Goal: Information Seeking & Learning: Learn about a topic

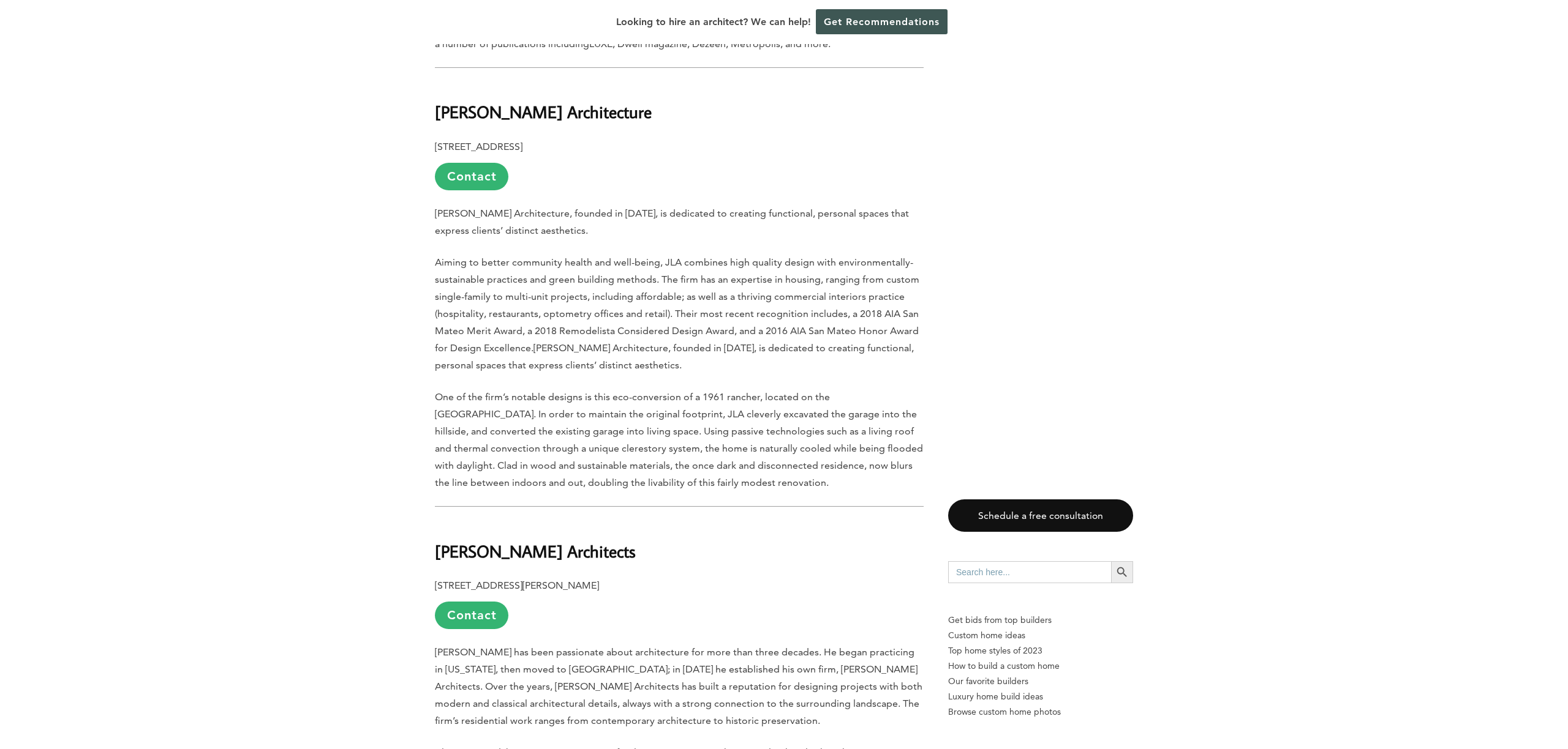
scroll to position [3987, 0]
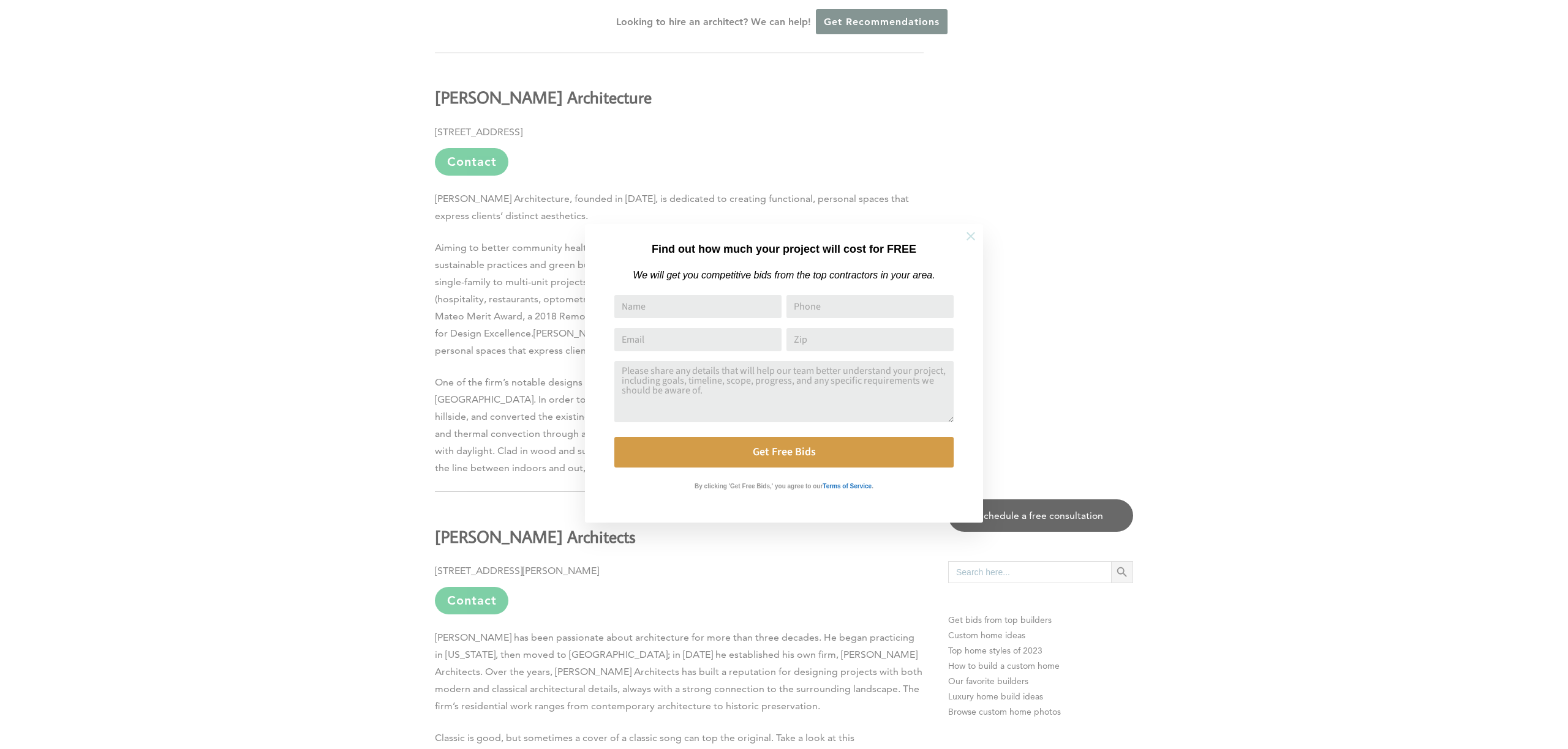
click at [972, 236] on icon at bounding box center [970, 236] width 13 height 13
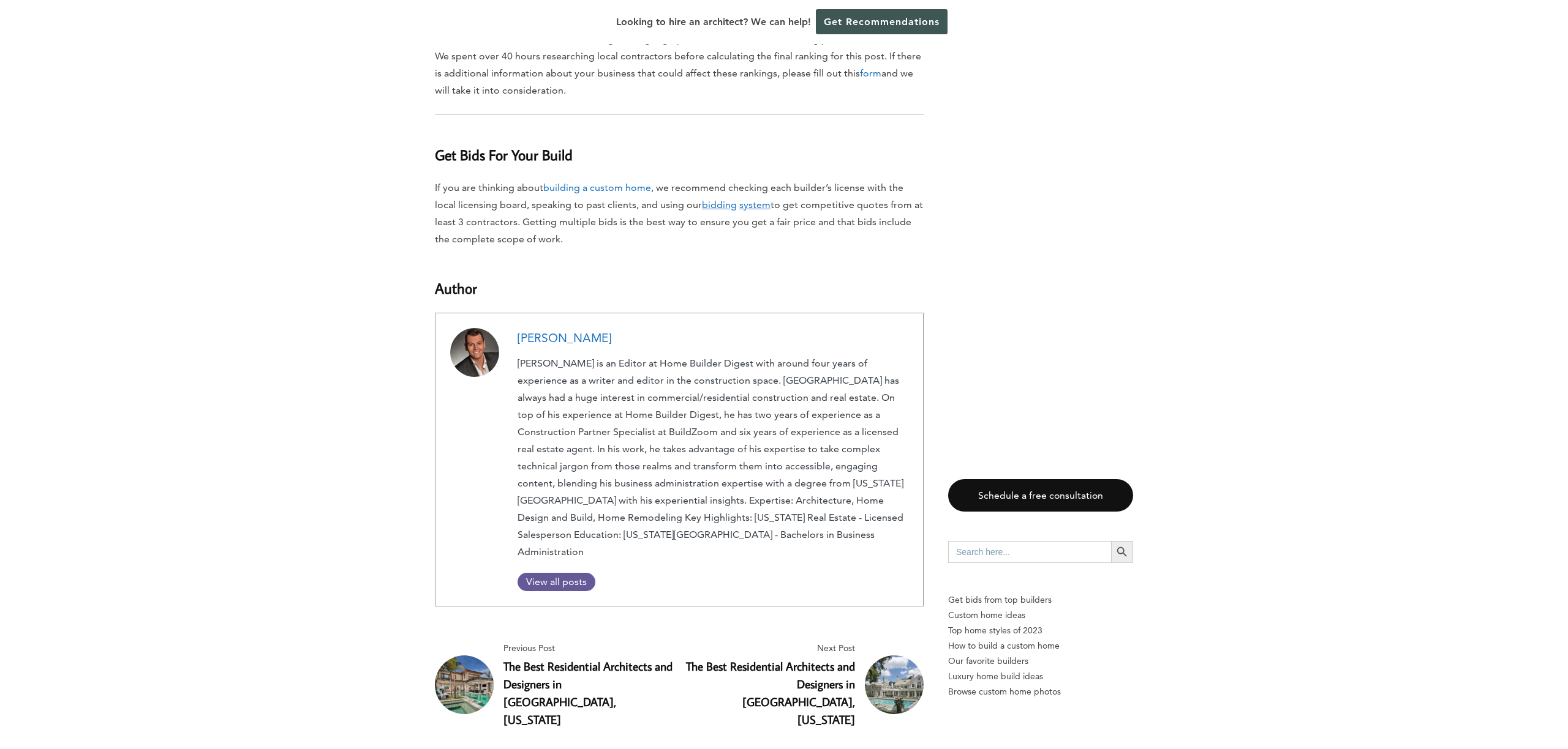
scroll to position [7052, 0]
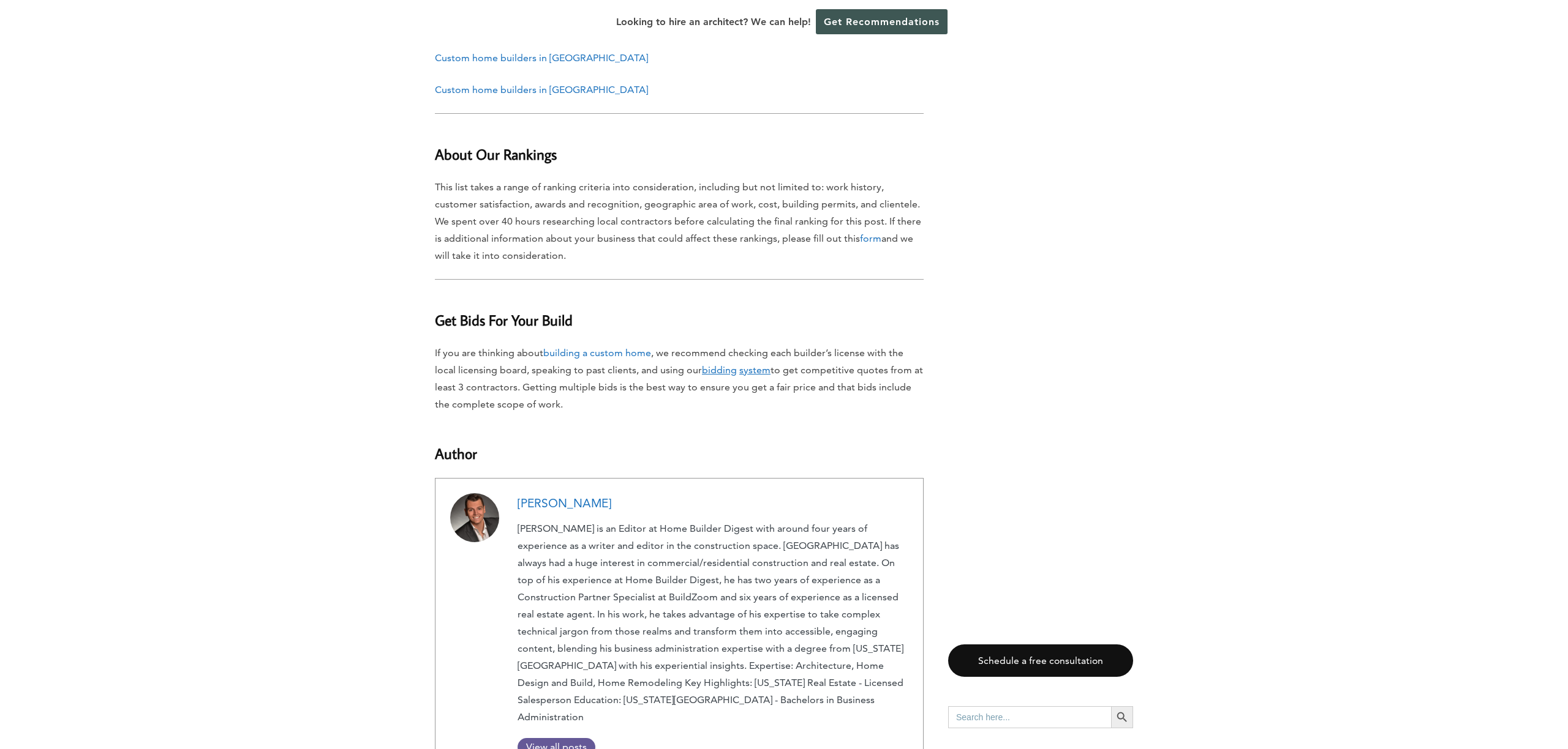
click at [555, 741] on span "View all posts" at bounding box center [557, 747] width 78 height 11
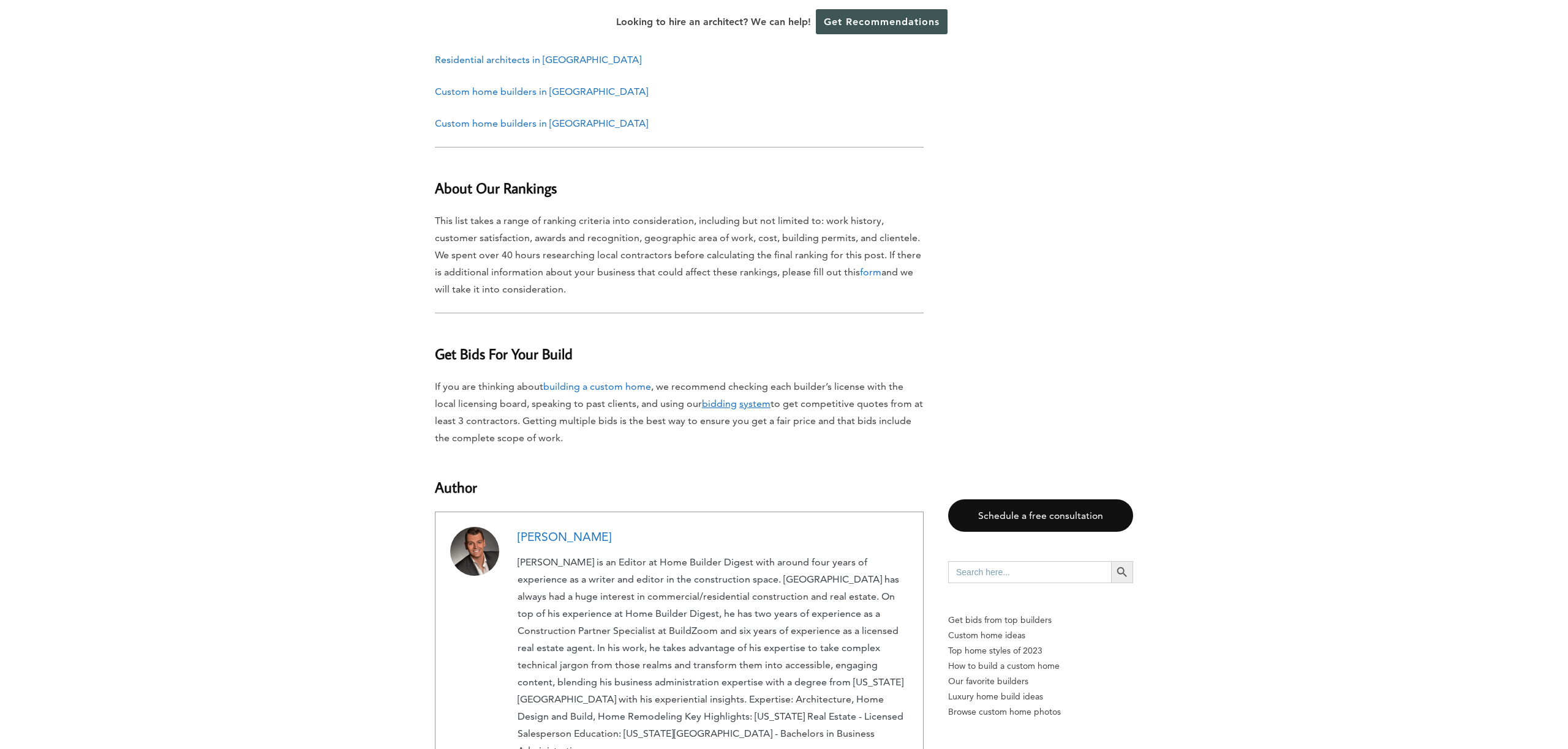
scroll to position [7021, 0]
click at [556, 527] on link "[PERSON_NAME]" at bounding box center [564, 534] width 93 height 14
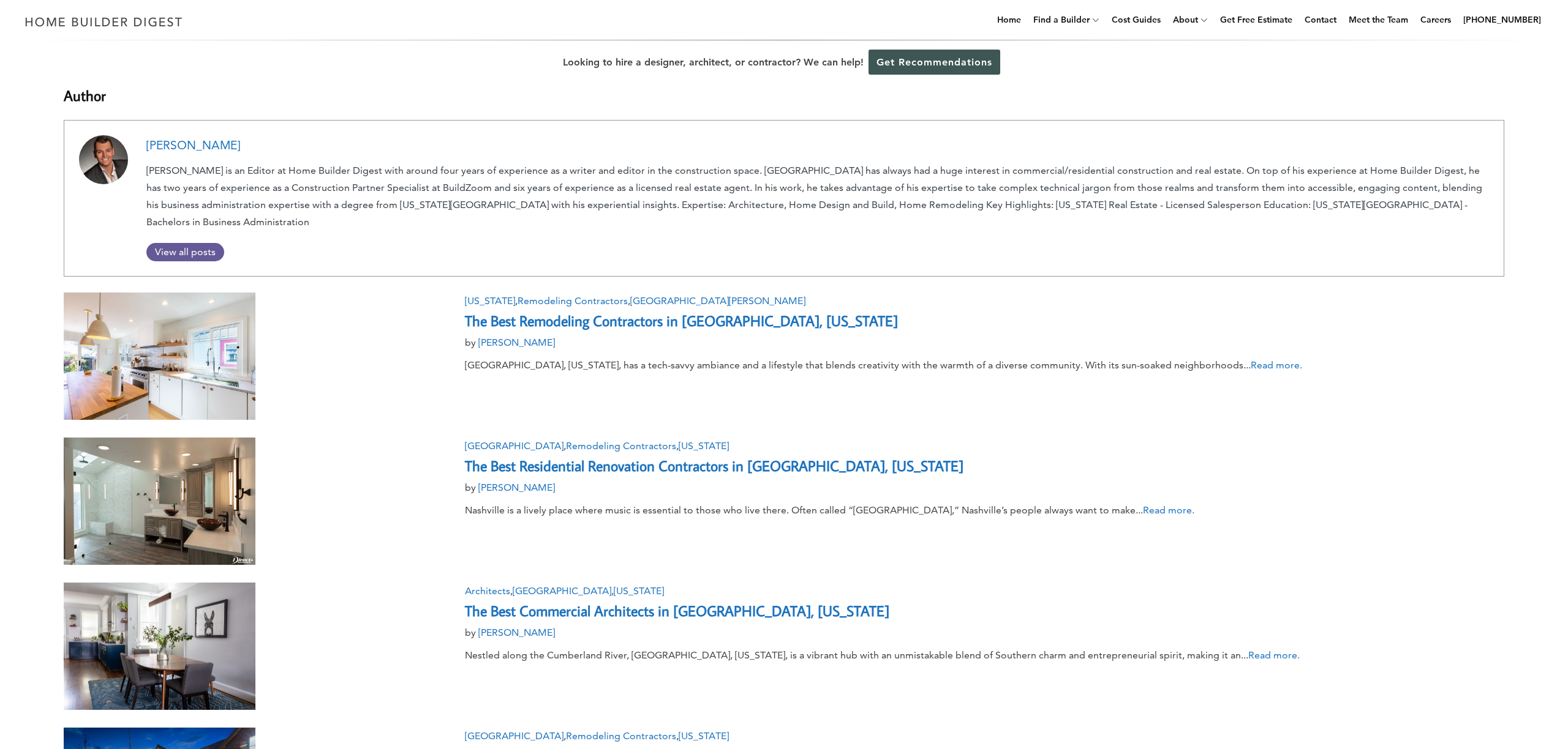
drag, startPoint x: 244, startPoint y: 147, endPoint x: 141, endPoint y: 151, distance: 103.1
click at [141, 151] on li "Shahe Demirdjian View all posts" at bounding box center [784, 198] width 1441 height 156
copy li "[PERSON_NAME]"
